Goal: Check status: Check status

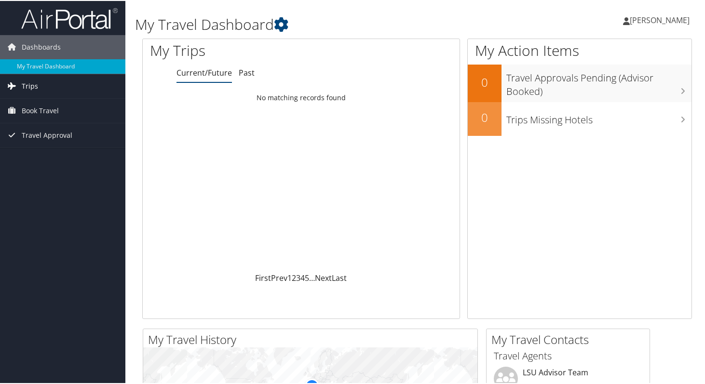
click at [66, 83] on link "Trips" at bounding box center [62, 85] width 125 height 24
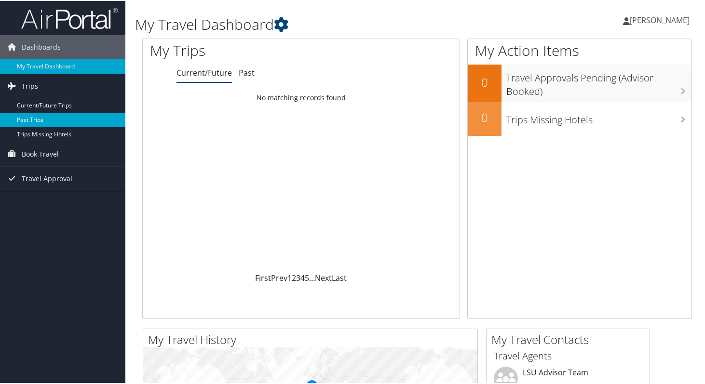
click at [54, 115] on link "Past Trips" at bounding box center [62, 119] width 125 height 14
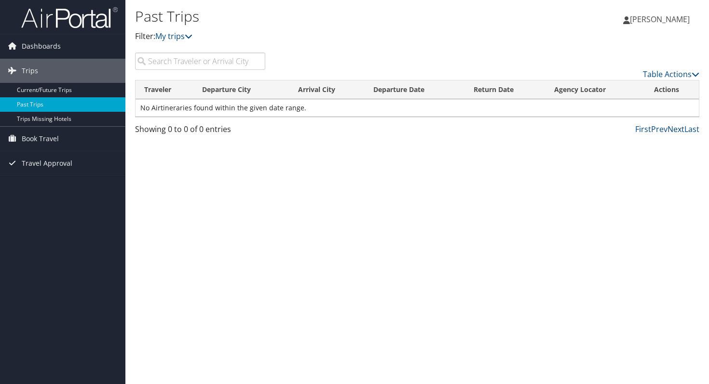
click at [678, 132] on link "Next" at bounding box center [675, 129] width 17 height 11
click at [658, 131] on link "Prev" at bounding box center [659, 129] width 16 height 11
click at [675, 131] on link "Next" at bounding box center [675, 129] width 17 height 11
click at [175, 51] on div "Past Trips Filter: My trips" at bounding box center [323, 29] width 376 height 48
click at [172, 36] on link "My trips" at bounding box center [173, 36] width 37 height 11
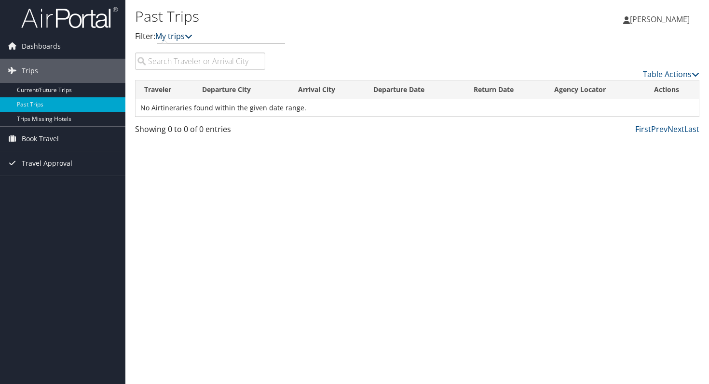
click at [192, 37] on icon at bounding box center [189, 36] width 8 height 8
click at [80, 163] on link "Travel Approval" at bounding box center [62, 163] width 125 height 24
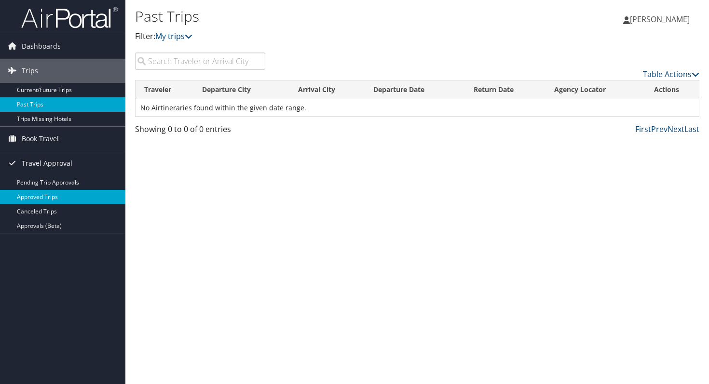
click at [65, 193] on link "Approved Trips" at bounding box center [62, 197] width 125 height 14
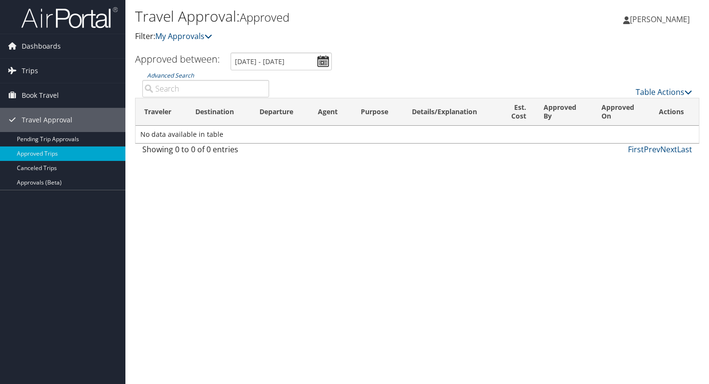
click at [635, 18] on span "[PERSON_NAME]" at bounding box center [660, 19] width 60 height 11
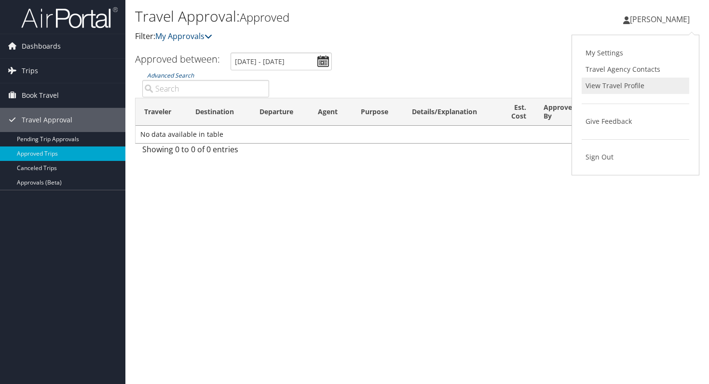
click at [596, 88] on link "View Travel Profile" at bounding box center [636, 86] width 108 height 16
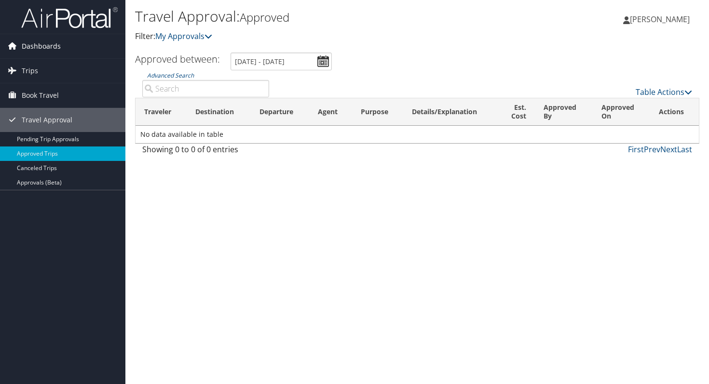
click at [79, 36] on link "Dashboards" at bounding box center [62, 46] width 125 height 24
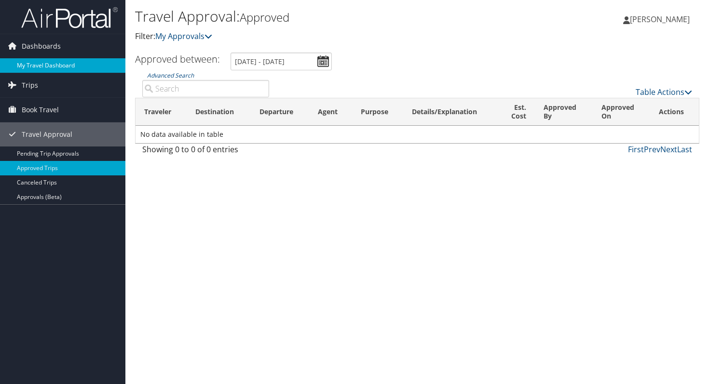
click at [59, 64] on link "My Travel Dashboard" at bounding box center [62, 65] width 125 height 14
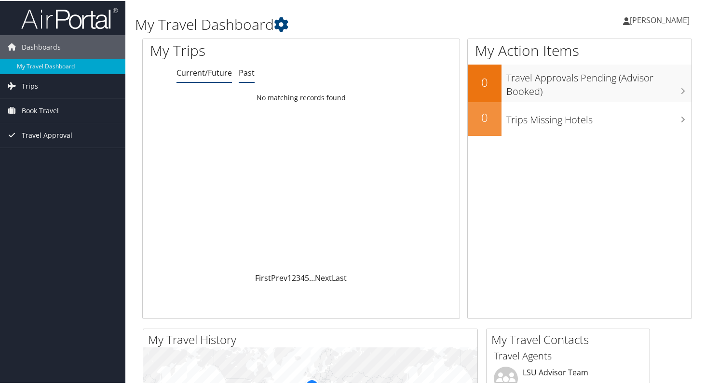
click at [242, 72] on link "Past" at bounding box center [247, 72] width 16 height 11
